Goal: Transaction & Acquisition: Purchase product/service

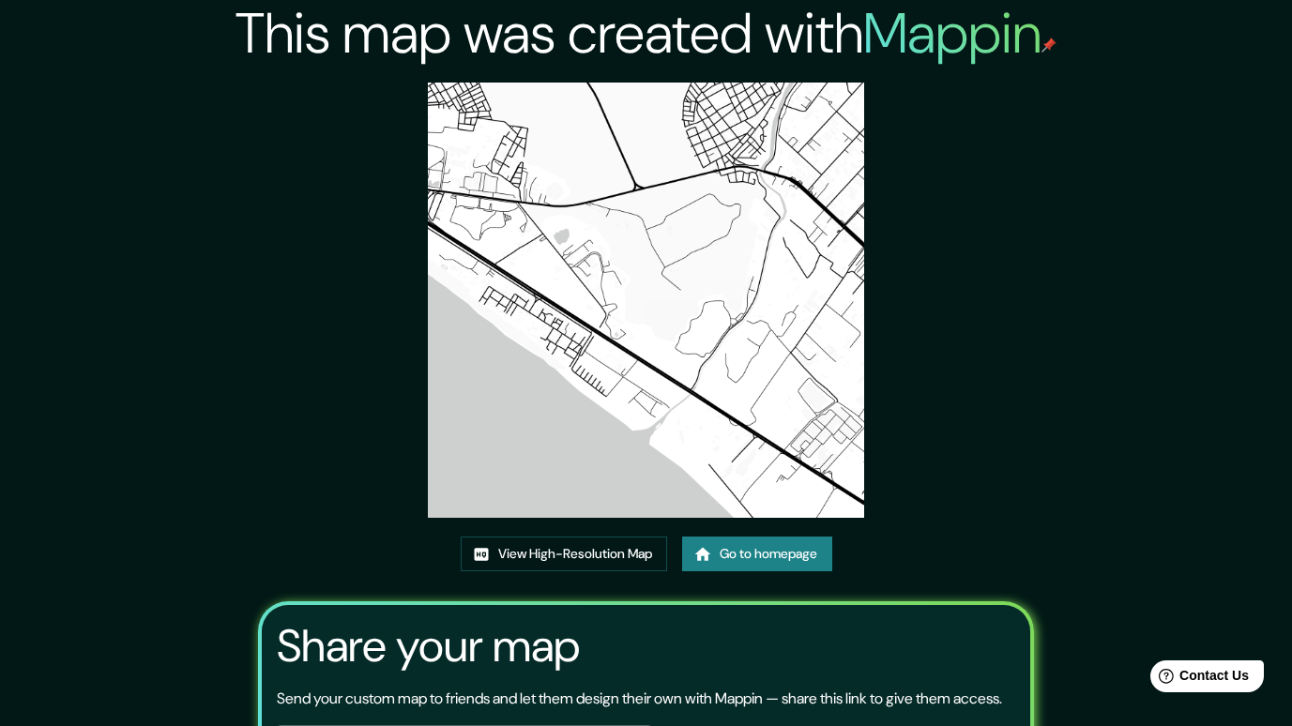
click at [725, 544] on link "Go to homepage" at bounding box center [757, 554] width 150 height 35
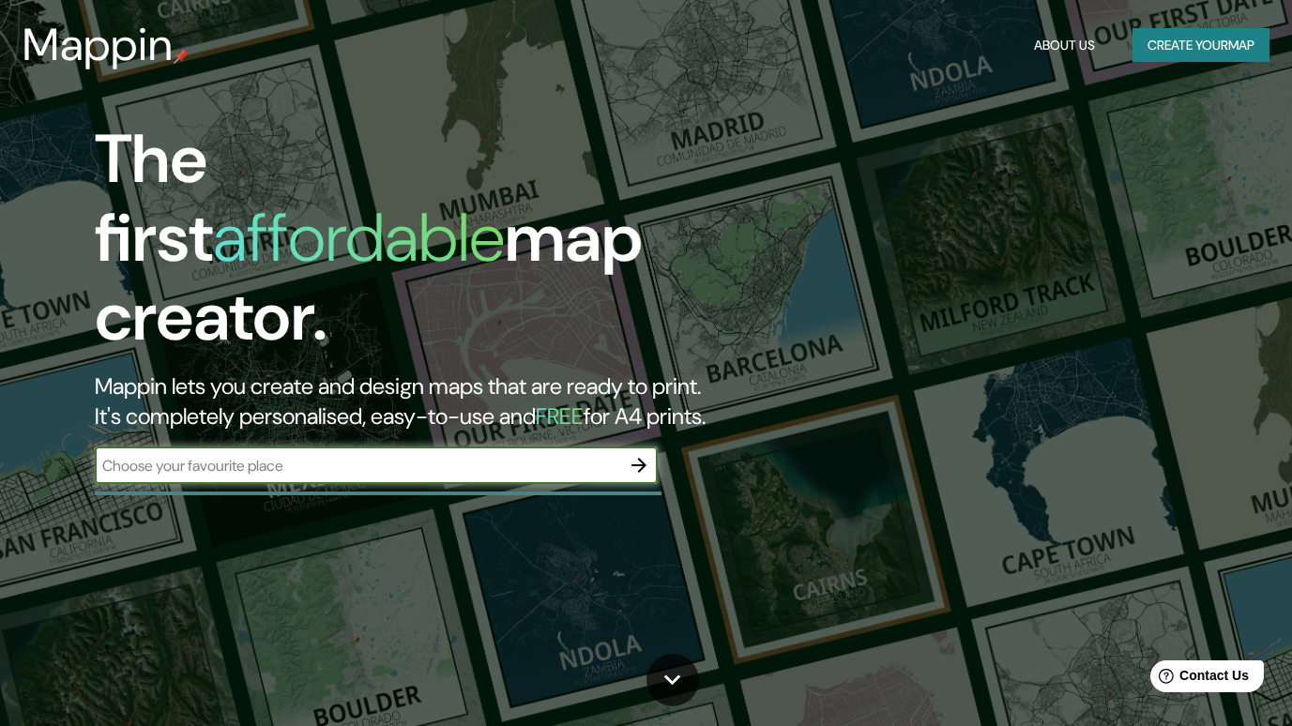
click at [1190, 42] on button "Create your map" at bounding box center [1201, 45] width 137 height 35
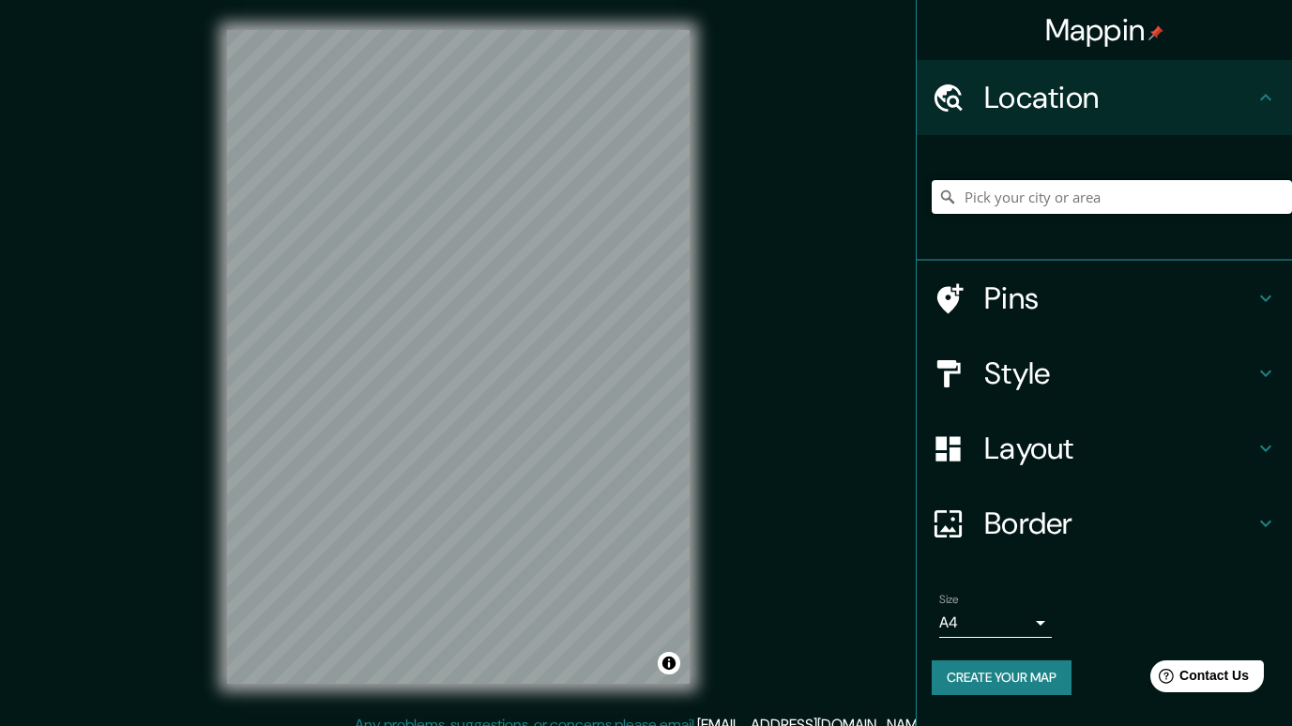
click at [1006, 207] on input "Pick your city or area" at bounding box center [1112, 197] width 360 height 34
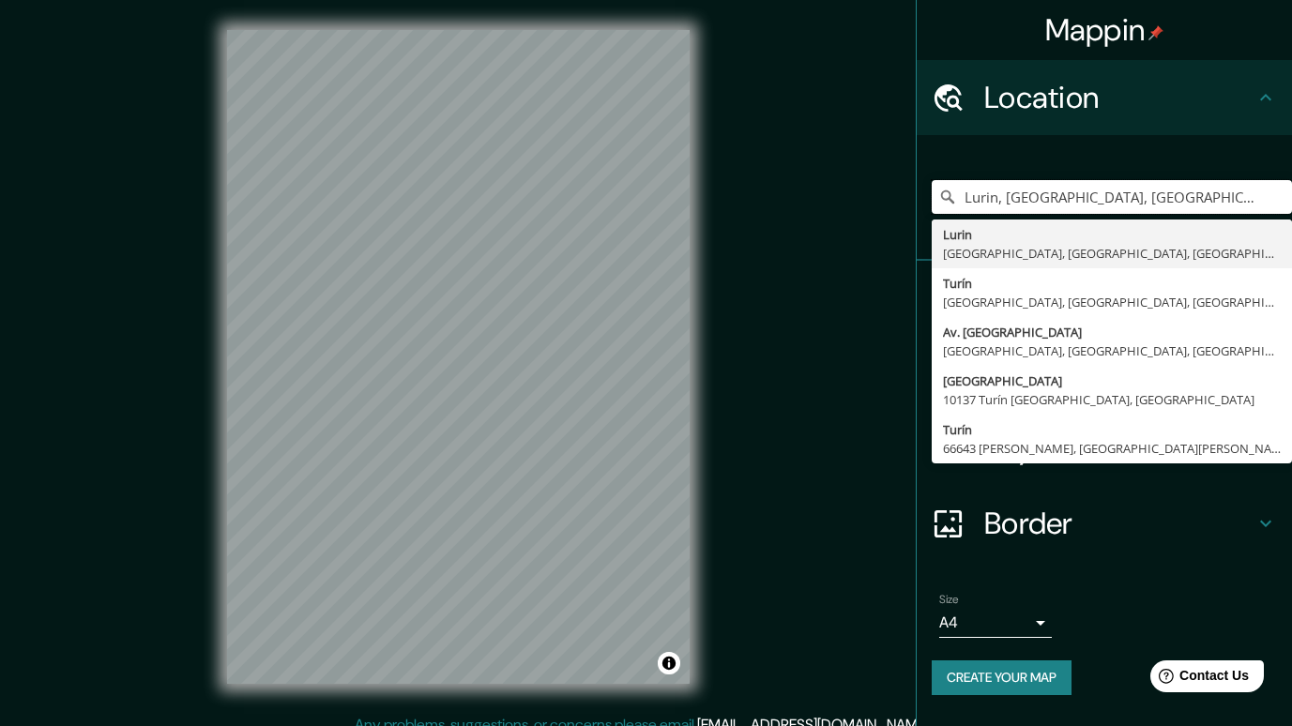
type input "Lurin, [GEOGRAPHIC_DATA], [GEOGRAPHIC_DATA], [GEOGRAPHIC_DATA]"
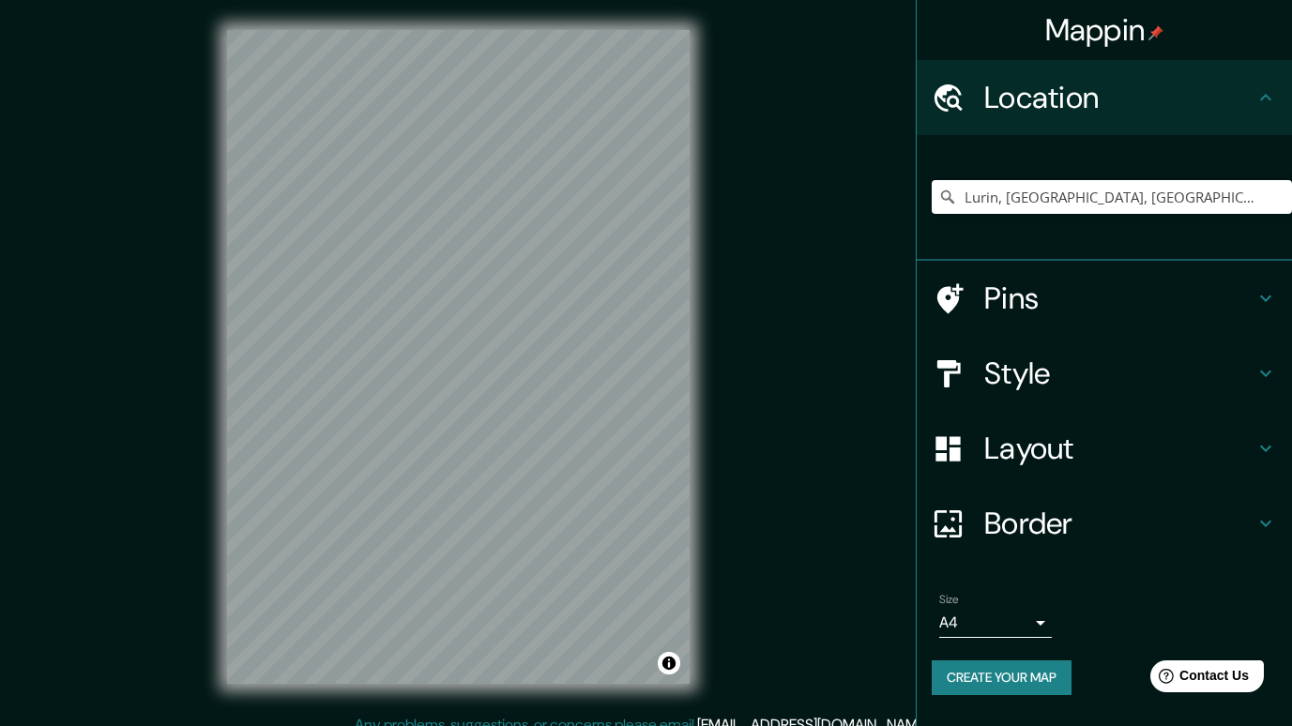
scroll to position [18, 0]
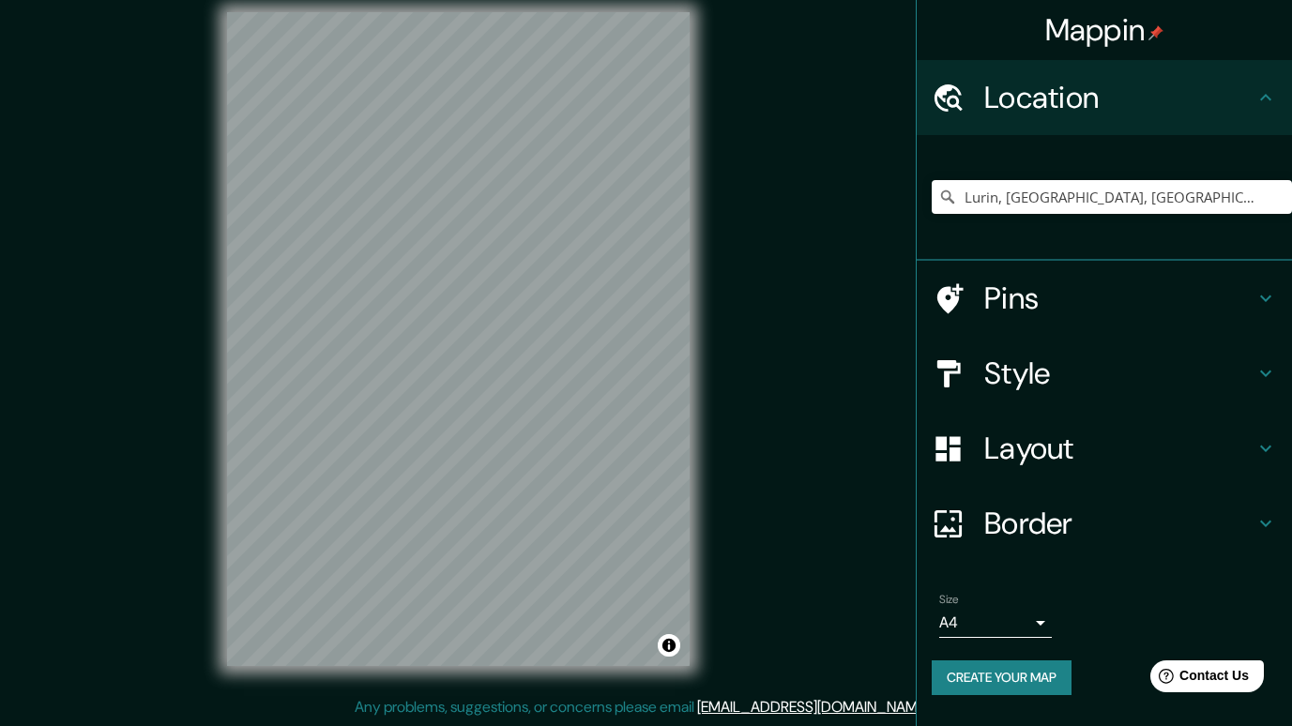
click at [1120, 524] on h4 "Border" at bounding box center [1119, 524] width 270 height 38
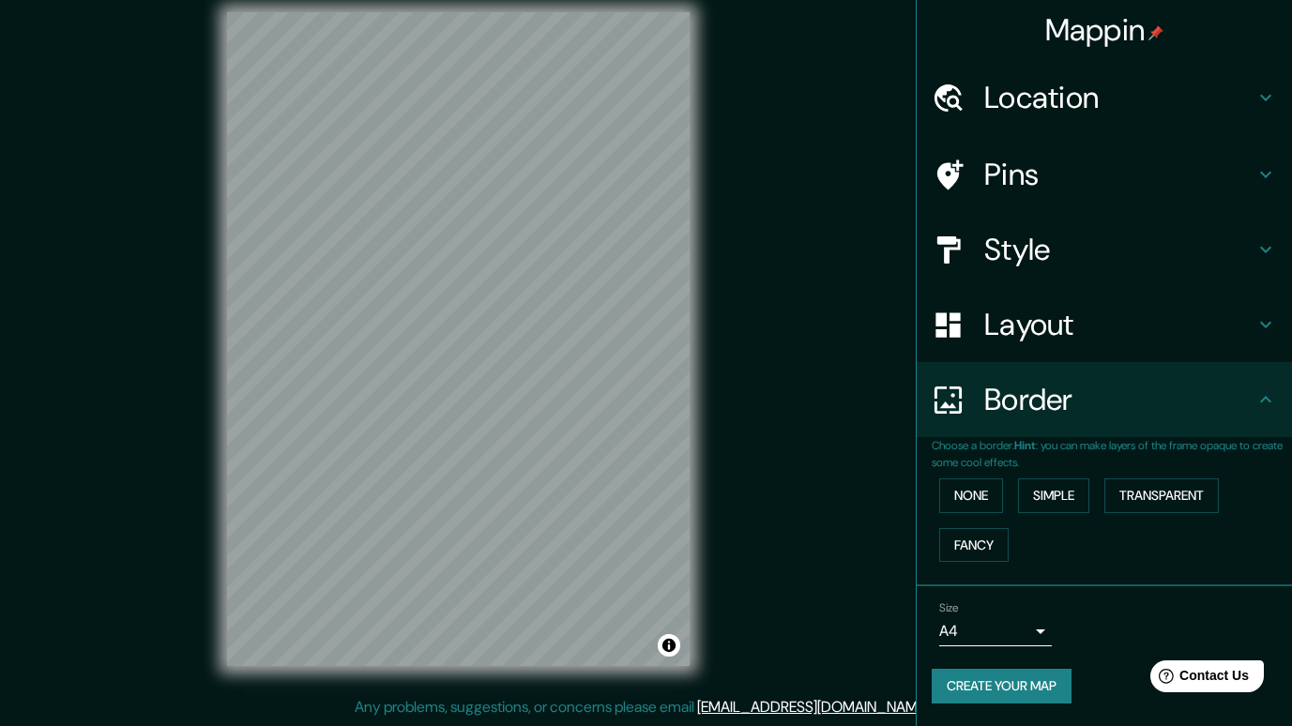
click at [1196, 399] on h4 "Border" at bounding box center [1119, 400] width 270 height 38
click at [1172, 336] on h4 "Layout" at bounding box center [1119, 325] width 270 height 38
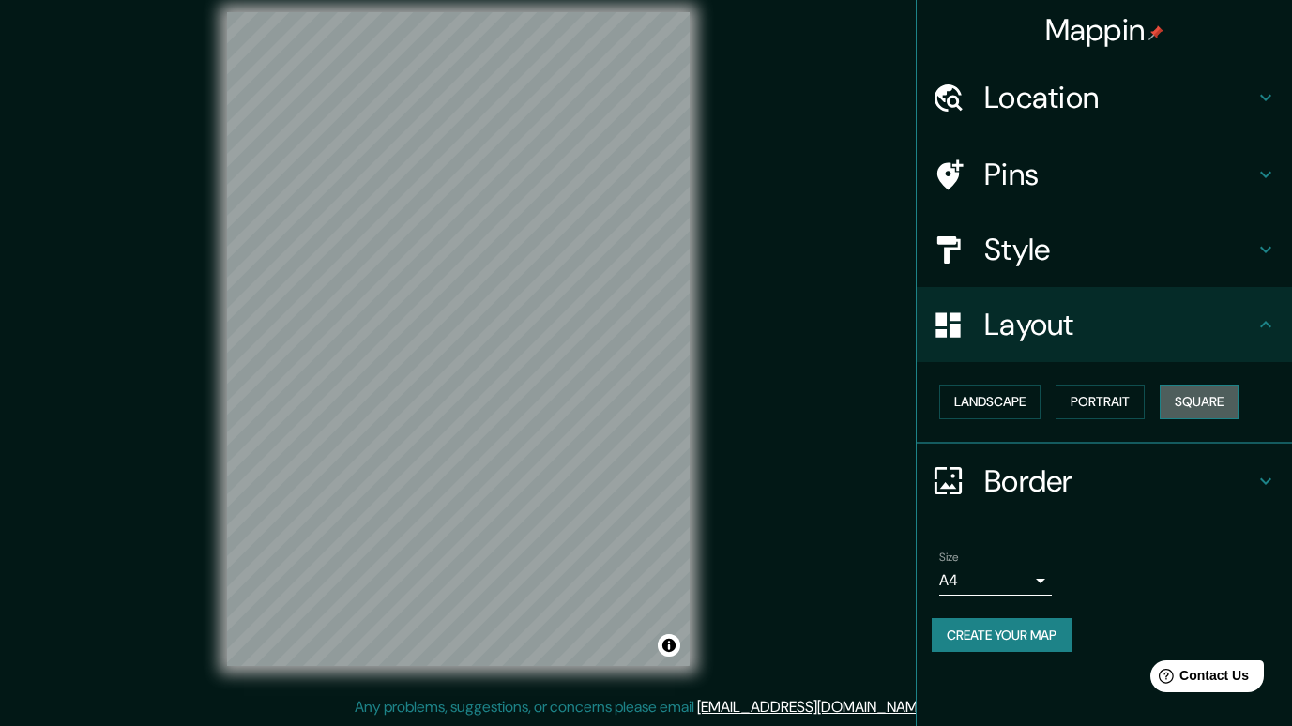
click at [1195, 402] on button "Square" at bounding box center [1199, 402] width 79 height 35
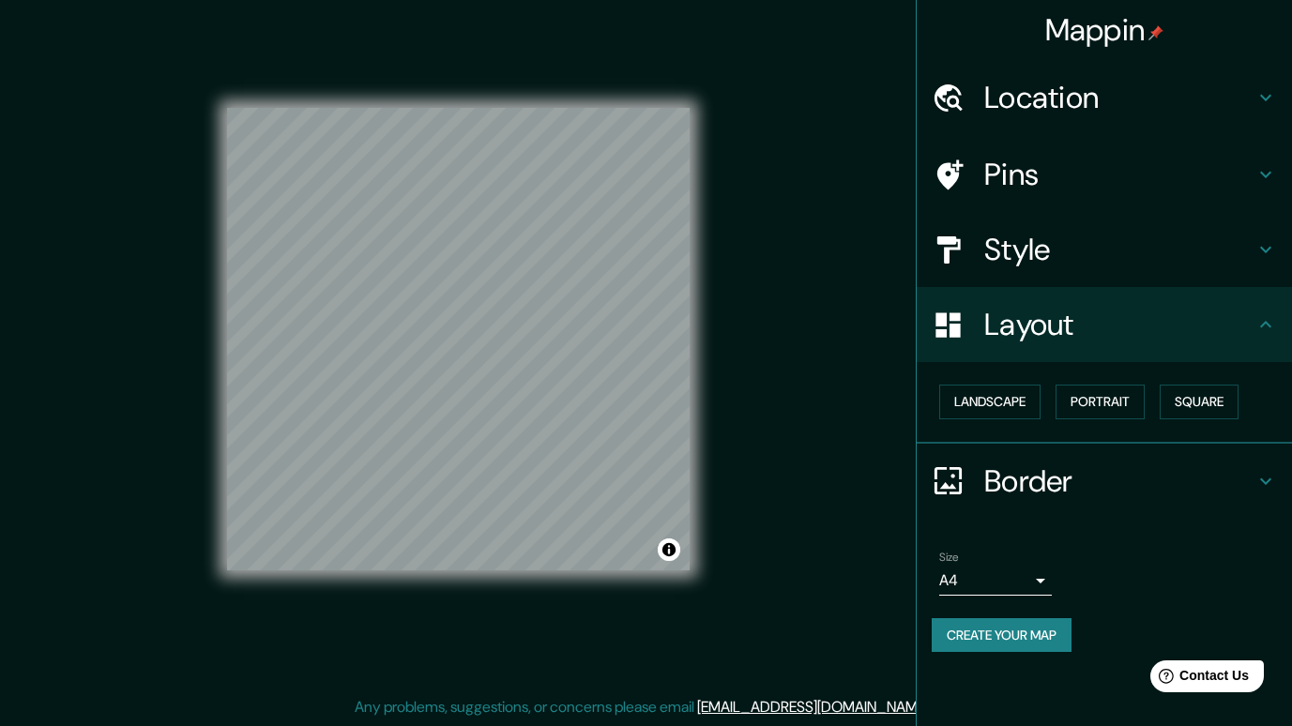
click at [1226, 258] on h4 "Style" at bounding box center [1119, 250] width 270 height 38
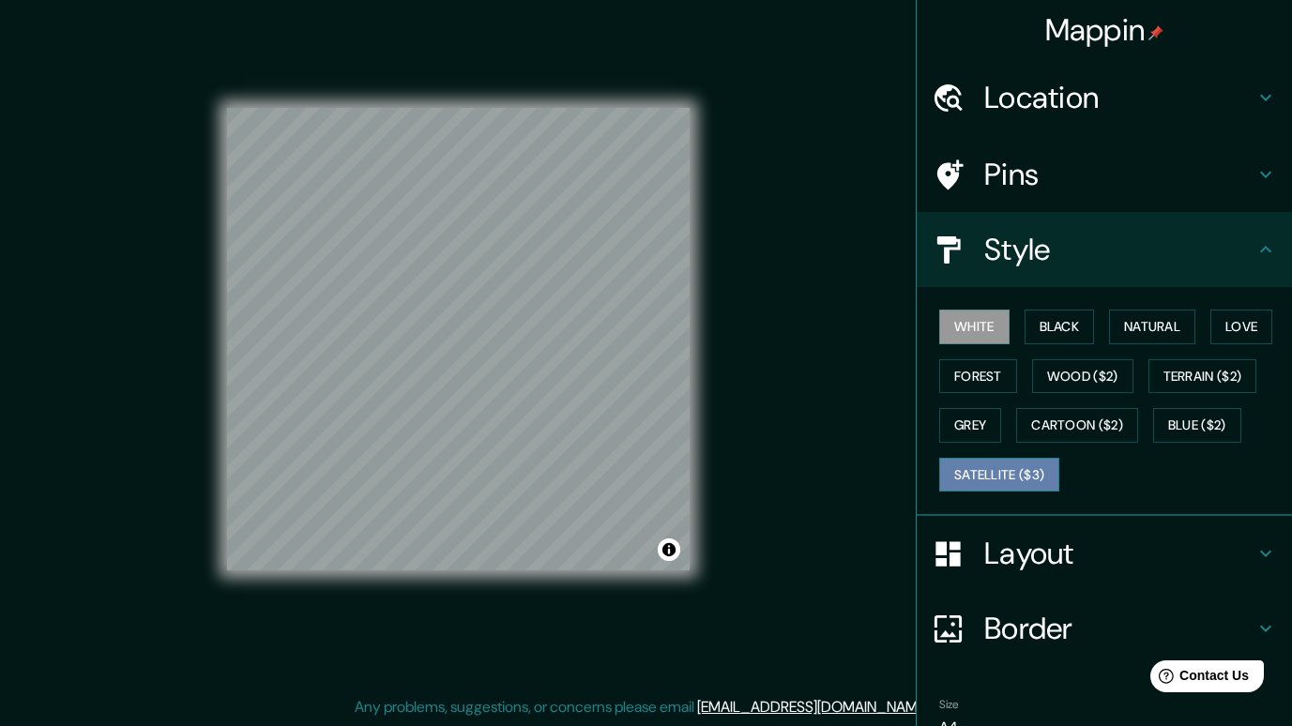
click at [993, 477] on button "Satellite ($3)" at bounding box center [999, 475] width 120 height 35
click at [1096, 268] on div "Style" at bounding box center [1104, 249] width 375 height 75
click at [1176, 632] on h4 "Border" at bounding box center [1119, 629] width 270 height 38
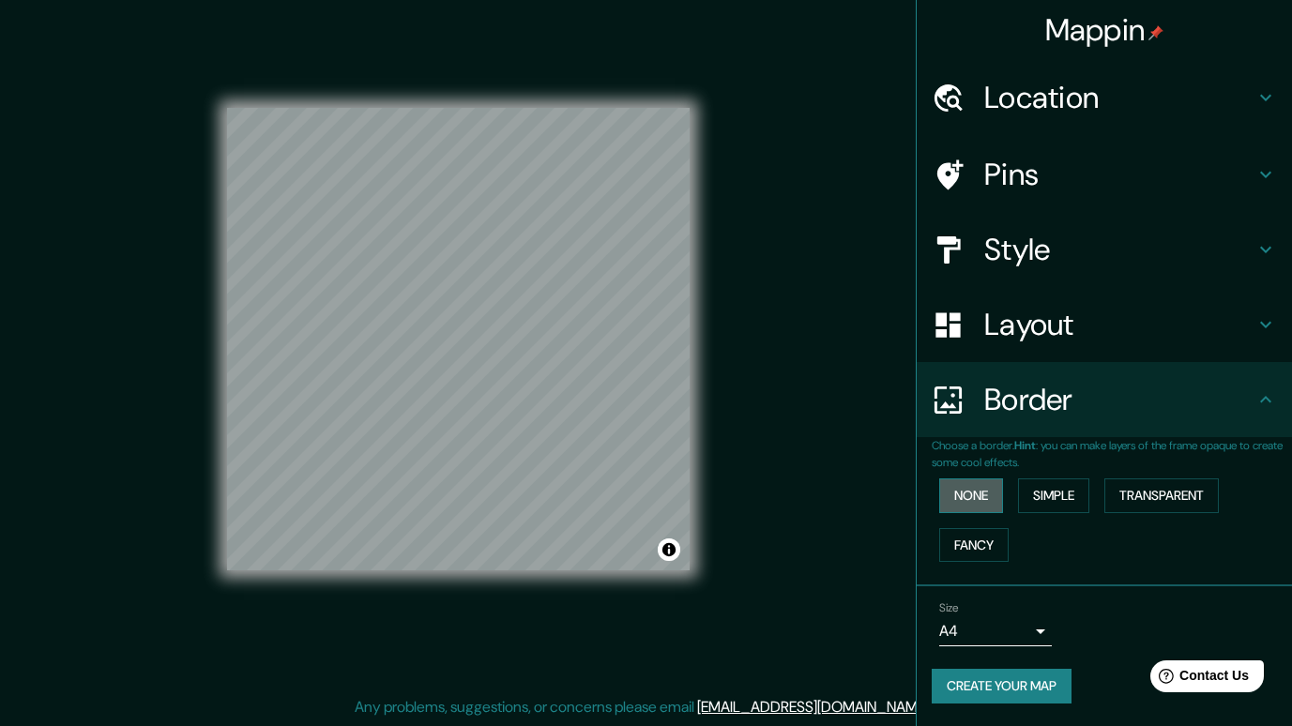
click at [990, 493] on button "None" at bounding box center [971, 496] width 64 height 35
click at [1270, 394] on icon at bounding box center [1266, 399] width 23 height 23
